Goal: Information Seeking & Learning: Learn about a topic

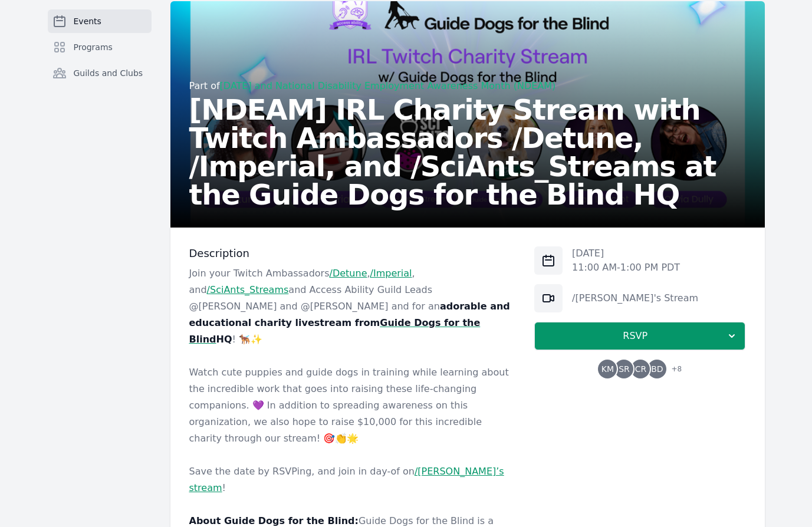
scroll to position [102, 0]
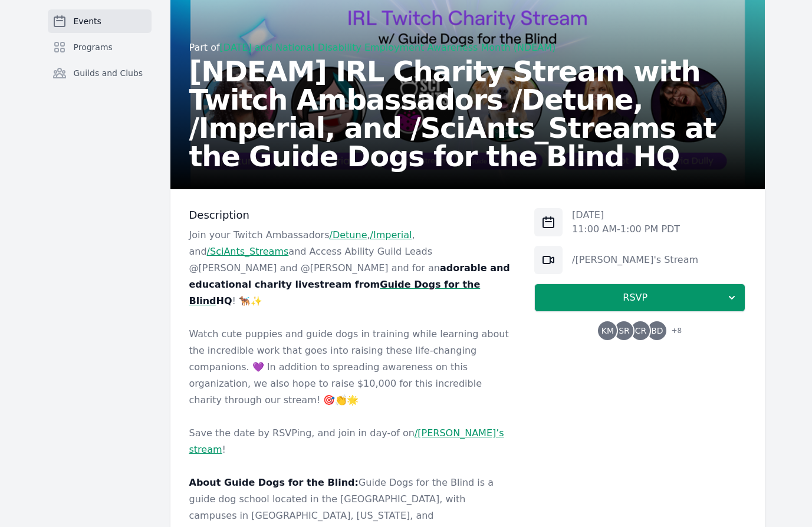
click at [275, 283] on p "Join your Twitch Ambassadors /Detune , /Imperial , and /SciAnts_Streams and Acc…" at bounding box center [352, 268] width 327 height 83
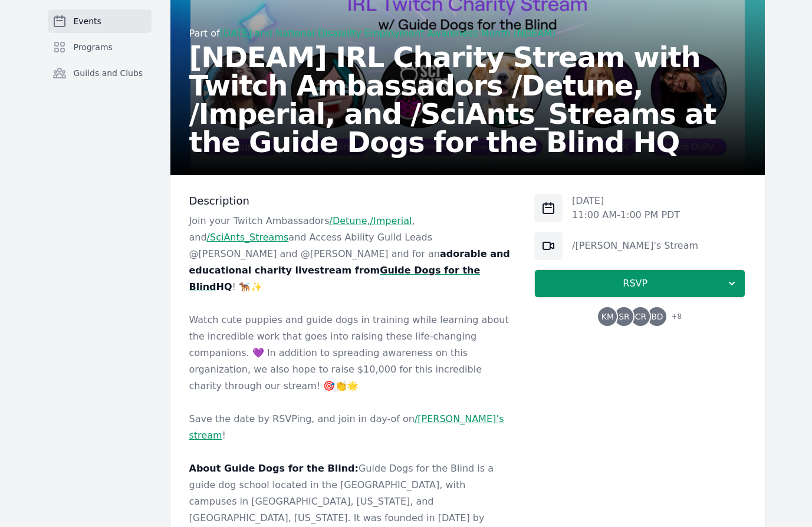
scroll to position [117, 0]
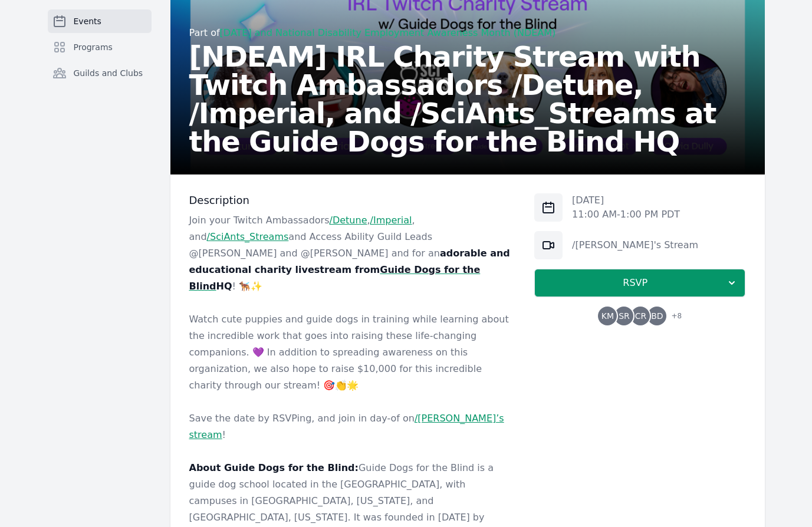
drag, startPoint x: 669, startPoint y: 247, endPoint x: 713, endPoint y: 249, distance: 44.3
click at [713, 249] on div "/[PERSON_NAME]'s Stream" at bounding box center [639, 245] width 211 height 28
drag, startPoint x: 713, startPoint y: 249, endPoint x: 701, endPoint y: 249, distance: 11.8
click at [712, 249] on div "/[PERSON_NAME]'s Stream" at bounding box center [639, 245] width 211 height 28
drag, startPoint x: 677, startPoint y: 249, endPoint x: 556, endPoint y: 205, distance: 128.7
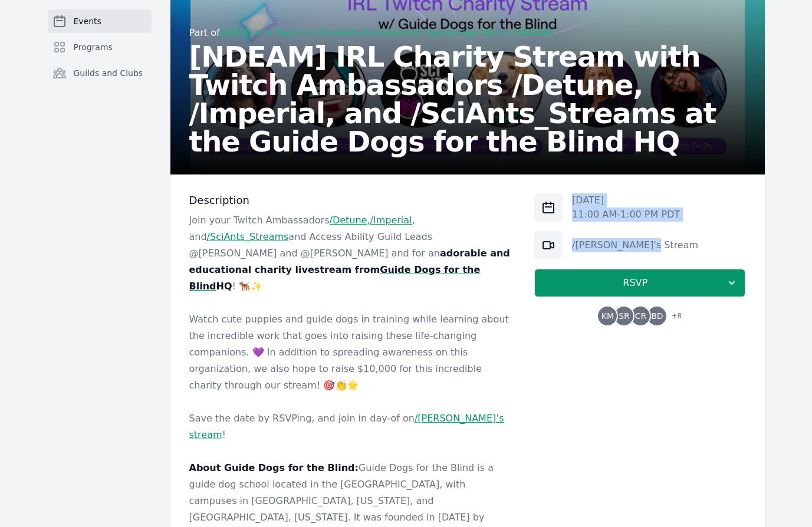
click at [556, 205] on div "[DATE] 11:00 AM - 1:00 PM PDT /Detune's Stream RSVP [PERSON_NAME] CR BD + 8" at bounding box center [639, 259] width 211 height 132
copy div "[DATE] 11:00 AM - 1:00 PM PDT /Detune's Stream"
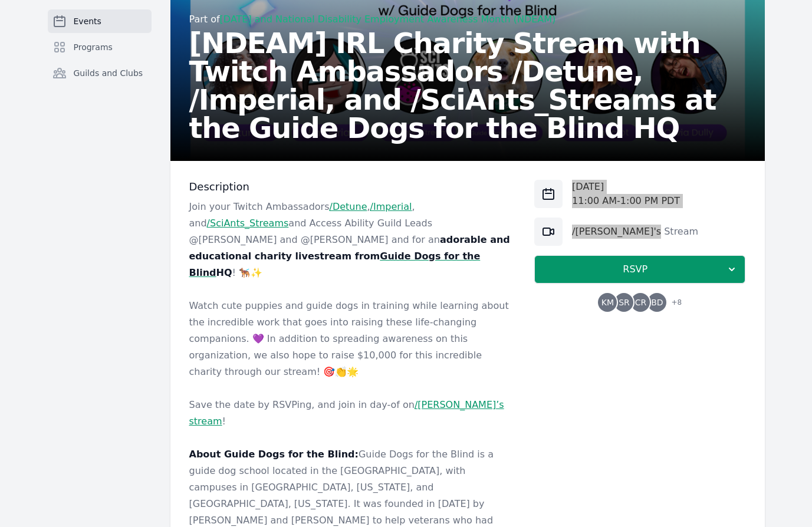
scroll to position [132, 0]
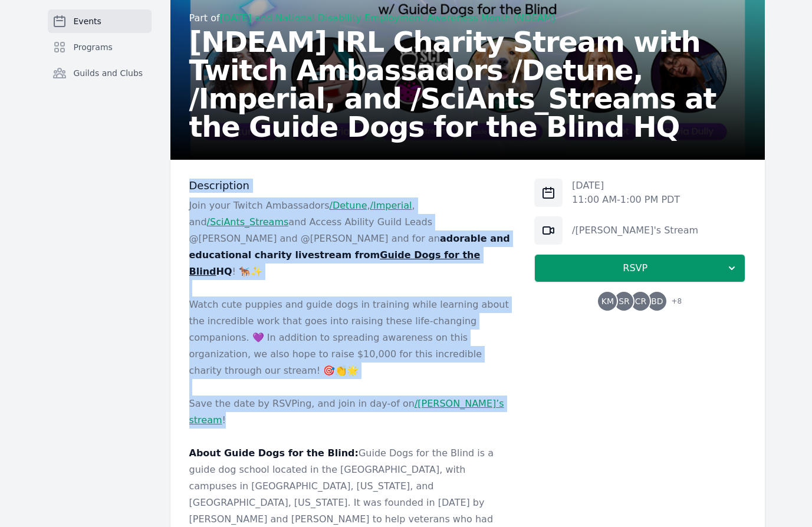
drag, startPoint x: 189, startPoint y: 185, endPoint x: 485, endPoint y: 369, distance: 348.6
click at [485, 369] on div "Description Join your Twitch Ambassadors /Detune , /Imperial , and /SciAnts_Str…" at bounding box center [352, 436] width 327 height 514
copy div "Description Join your Twitch Ambassadors /Detune , /Imperial , and /SciAnts_Str…"
